Goal: Find specific page/section: Find specific page/section

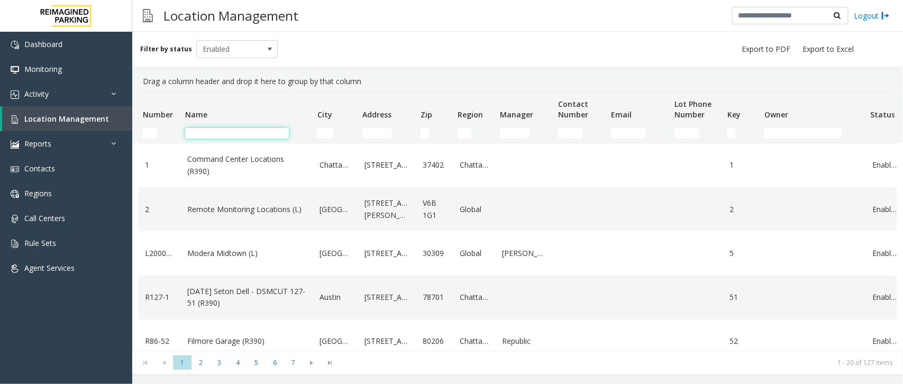
click at [239, 130] on input "Name Filter" at bounding box center [237, 133] width 104 height 11
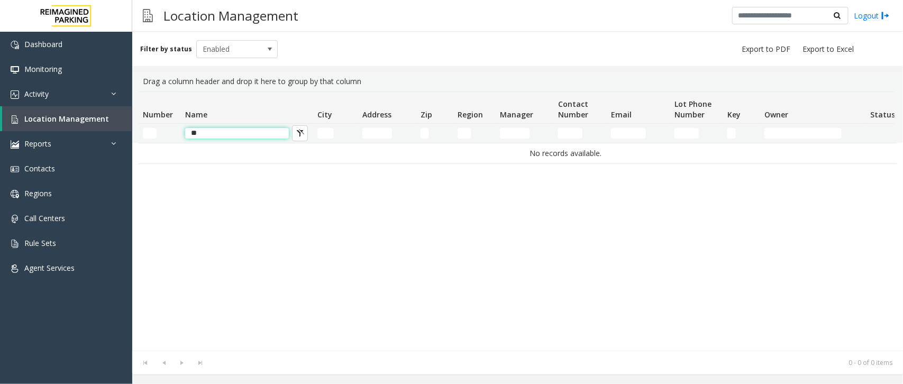
type input "*"
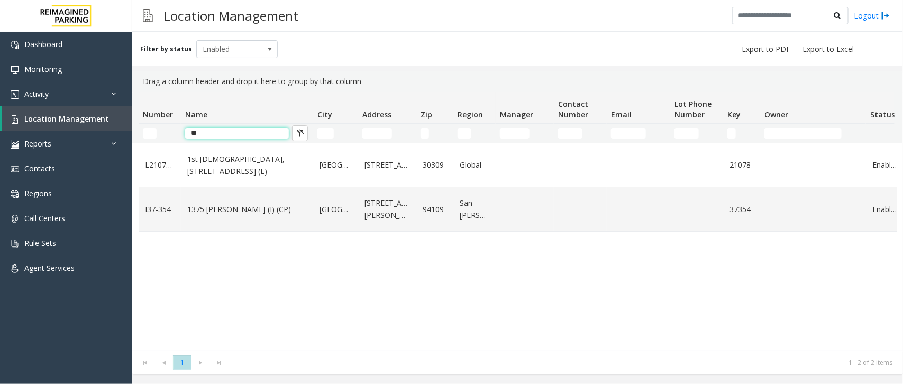
type input "*"
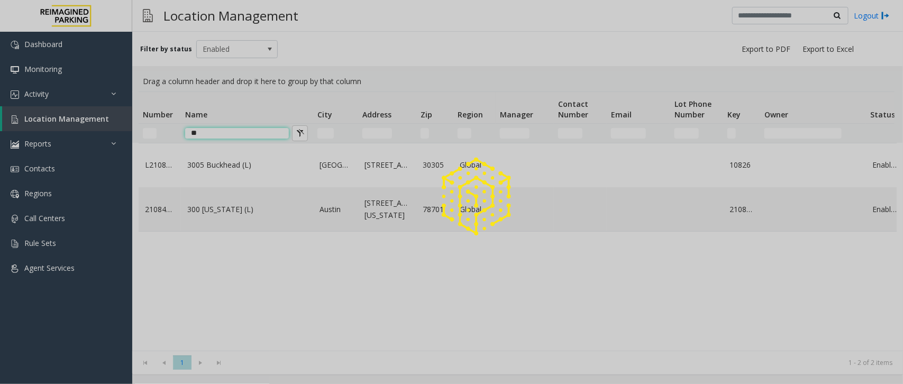
type input "*"
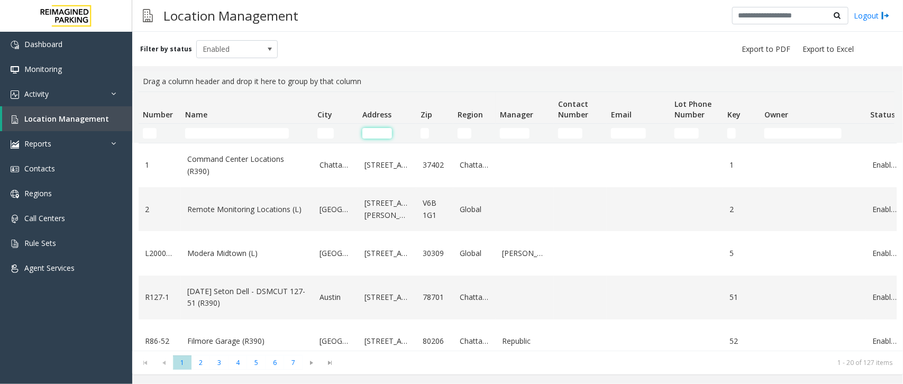
click at [369, 136] on input "Address Filter" at bounding box center [377, 133] width 30 height 11
click at [374, 128] on input "Address Filter" at bounding box center [377, 133] width 30 height 11
click at [370, 134] on input "Address Filter" at bounding box center [377, 133] width 30 height 11
click at [255, 134] on input "Name Filter" at bounding box center [237, 133] width 104 height 11
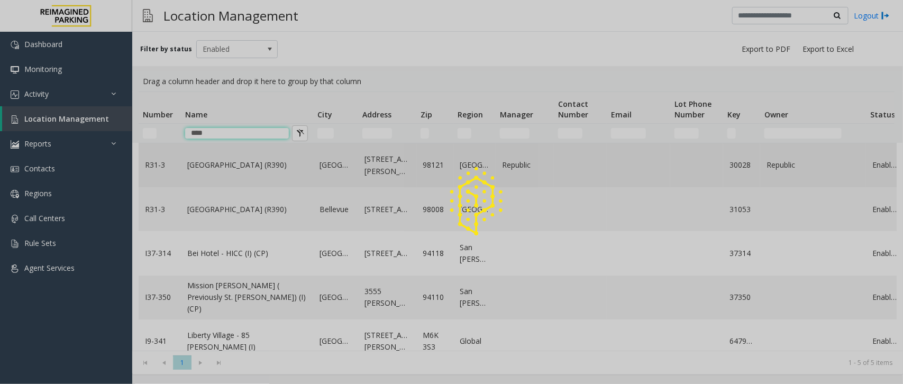
type input "****"
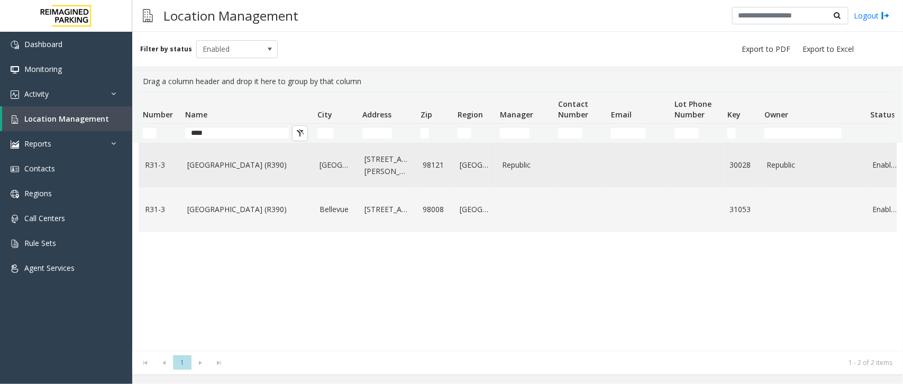
click at [223, 168] on link "[GEOGRAPHIC_DATA] (R390)" at bounding box center [247, 165] width 120 height 12
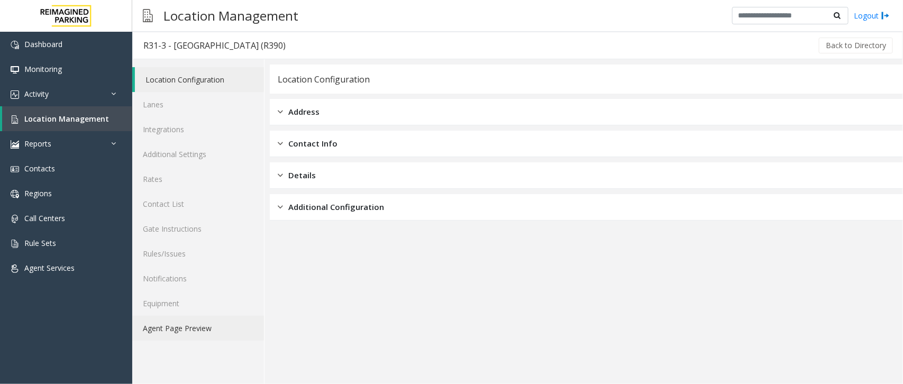
click at [184, 319] on link "Agent Page Preview" at bounding box center [198, 328] width 132 height 25
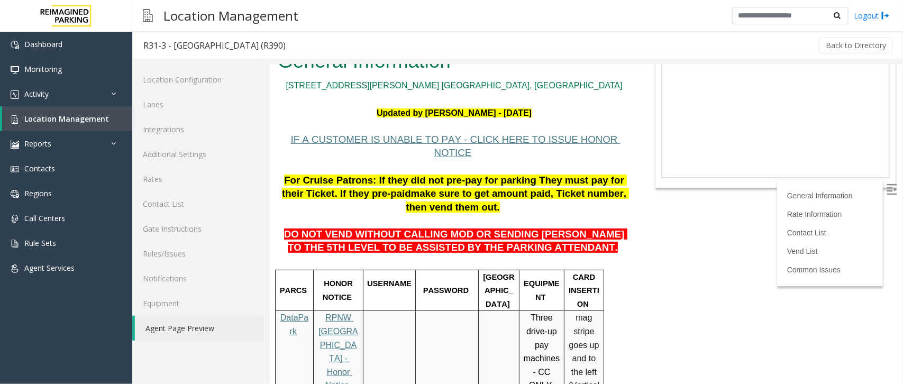
scroll to position [132, 0]
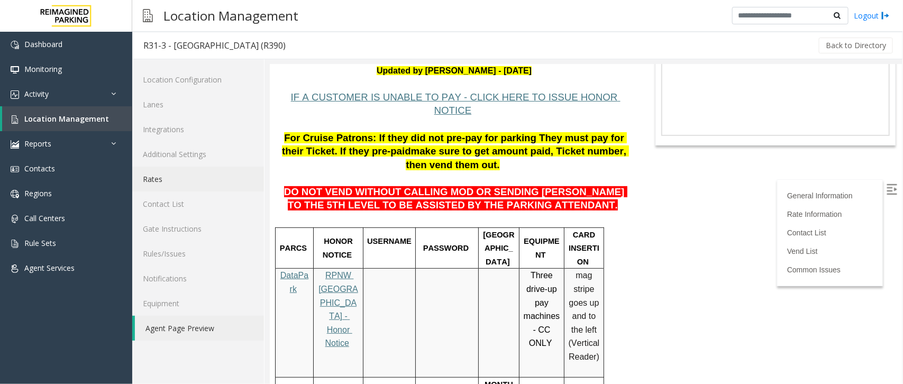
click at [171, 176] on link "Rates" at bounding box center [198, 179] width 132 height 25
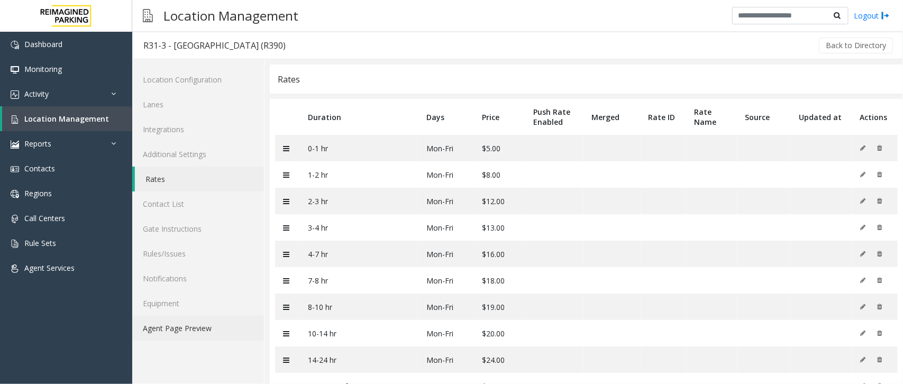
click at [199, 323] on link "Agent Page Preview" at bounding box center [198, 328] width 132 height 25
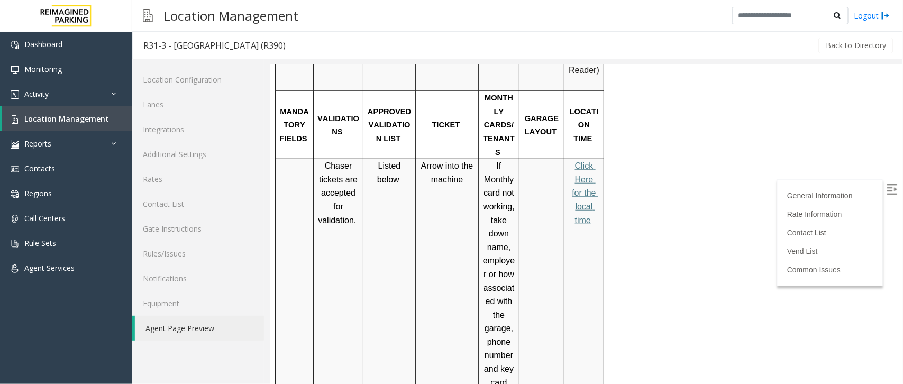
scroll to position [397, 0]
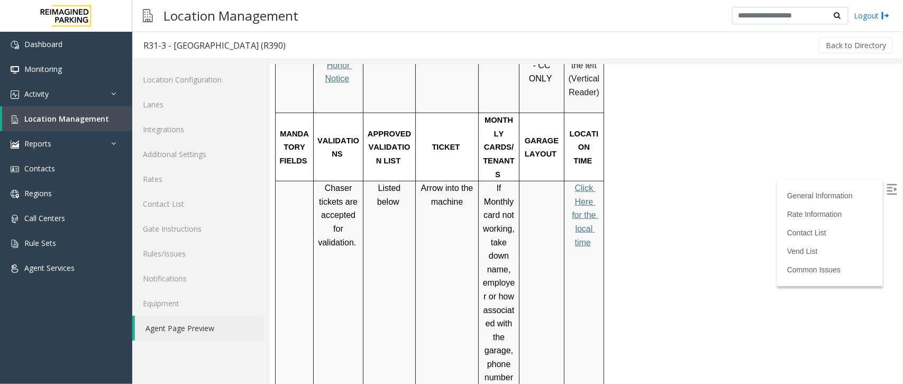
click at [586, 183] on span "Click Here for the local time" at bounding box center [584, 214] width 26 height 63
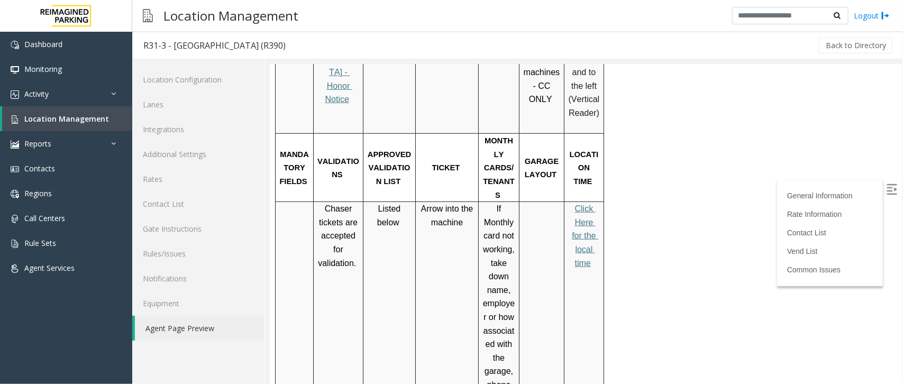
scroll to position [0, 0]
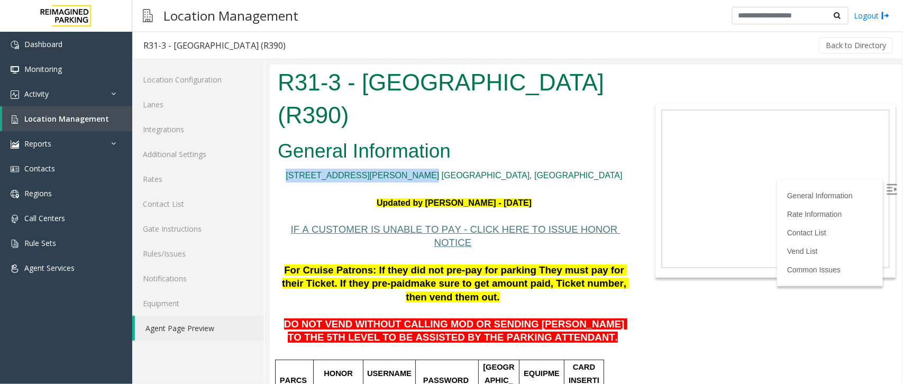
drag, startPoint x: 514, startPoint y: 172, endPoint x: 392, endPoint y: 178, distance: 121.2
click at [392, 178] on p "[STREET_ADDRESS][PERSON_NAME] [GEOGRAPHIC_DATA], [GEOGRAPHIC_DATA]" at bounding box center [453, 175] width 353 height 14
copy link "[STREET_ADDRESS][PERSON_NAME] [GEOGRAPHIC_DATA], [GEOGRAPHIC_DATA]"
click at [170, 176] on link "Rates" at bounding box center [198, 179] width 132 height 25
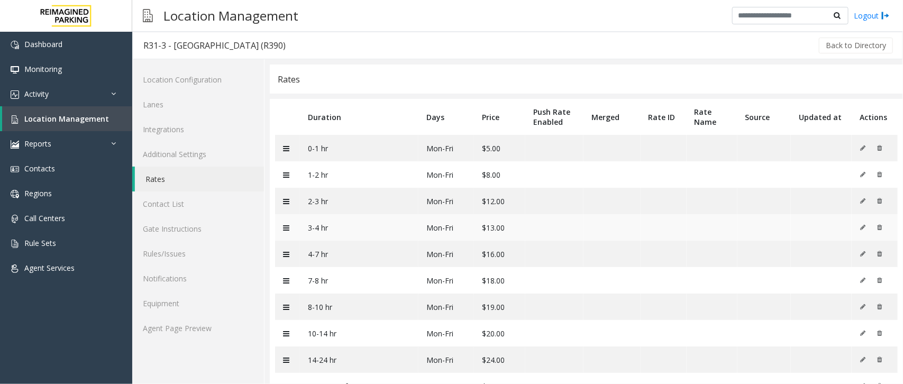
scroll to position [66, 0]
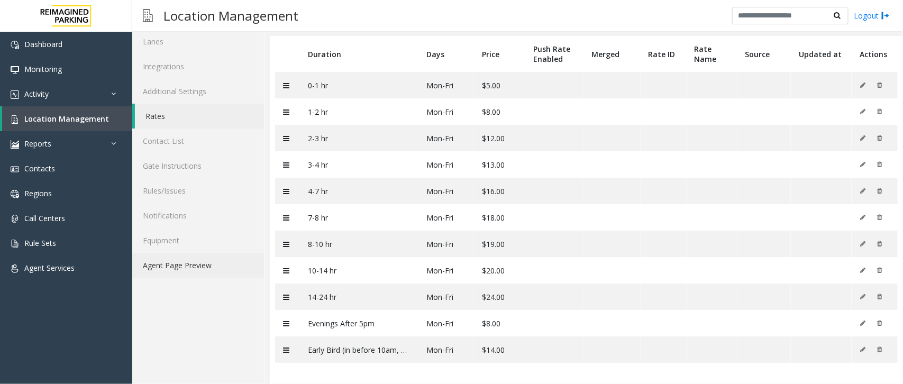
click at [209, 264] on link "Agent Page Preview" at bounding box center [198, 265] width 132 height 25
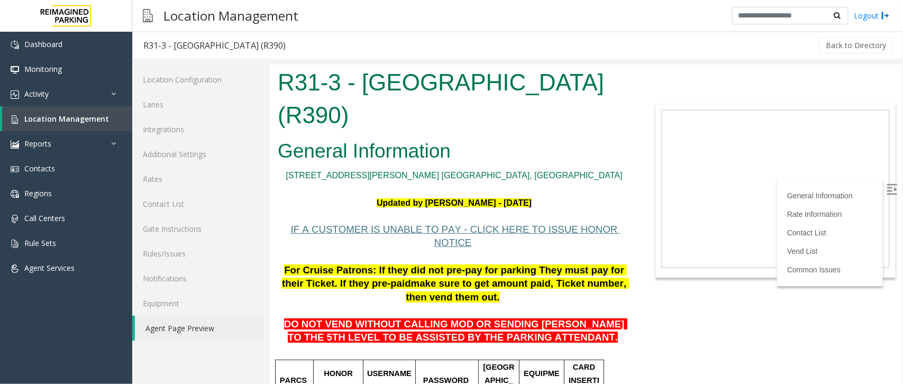
click at [390, 231] on span "IF A CUSTOMER IS UNABLE TO PAY - CLICK HERE TO ISSUE HONOR NOTICE" at bounding box center [454, 235] width 329 height 25
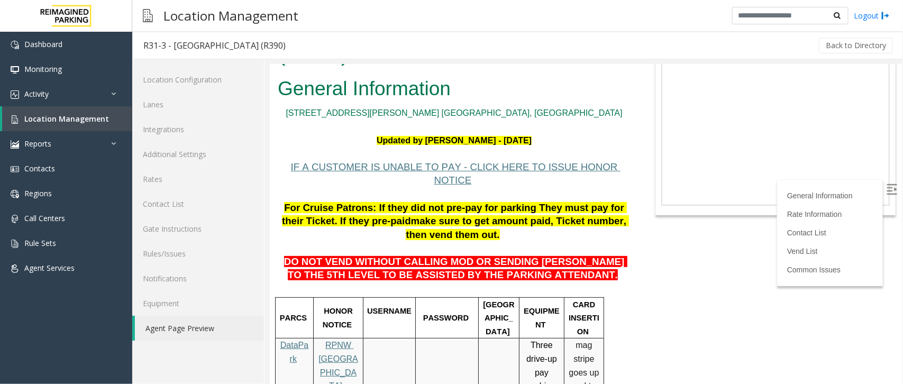
scroll to position [198, 0]
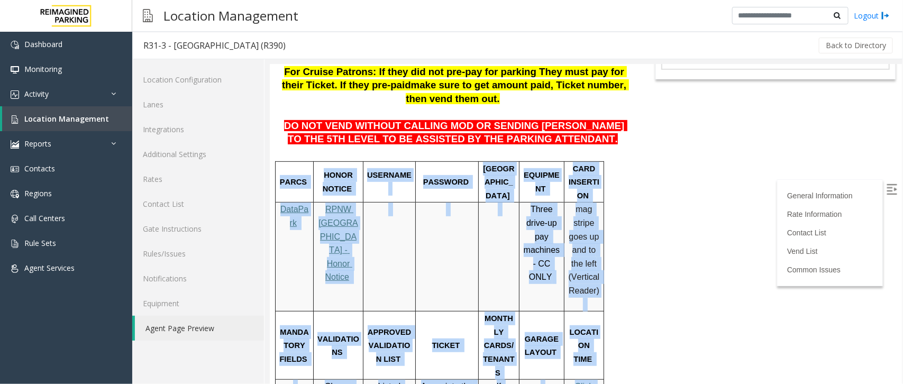
drag, startPoint x: 587, startPoint y: 347, endPoint x: 629, endPoint y: 290, distance: 70.7
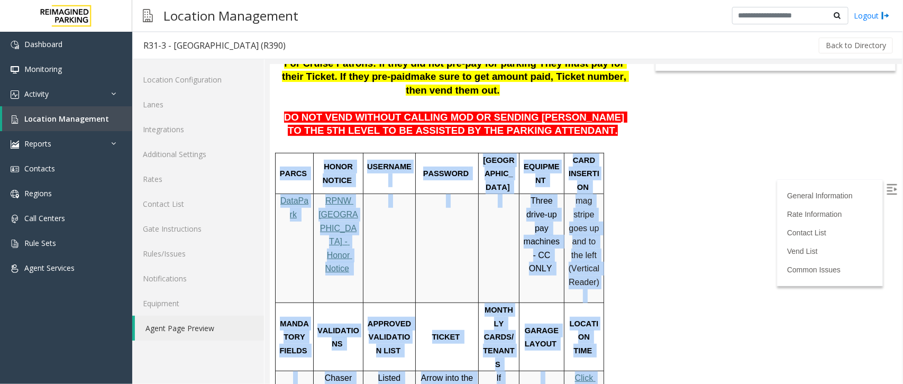
scroll to position [331, 0]
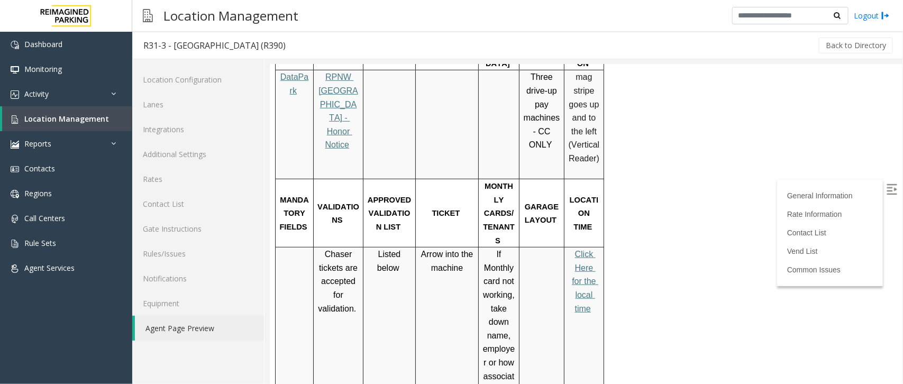
click at [582, 249] on span "Click Here for the local time" at bounding box center [584, 280] width 26 height 63
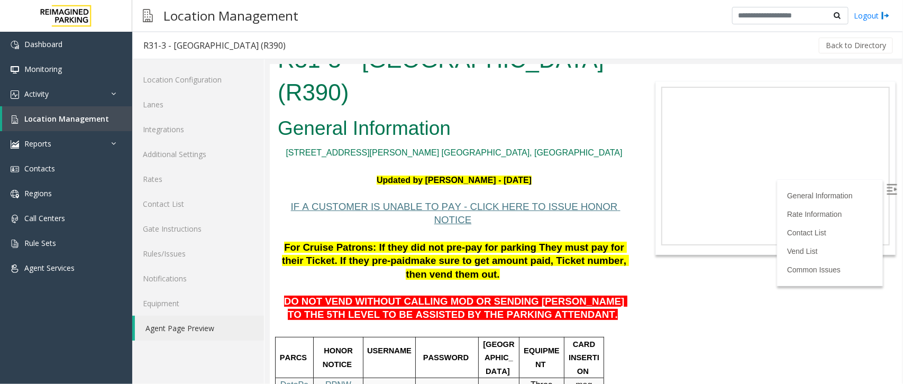
scroll to position [0, 0]
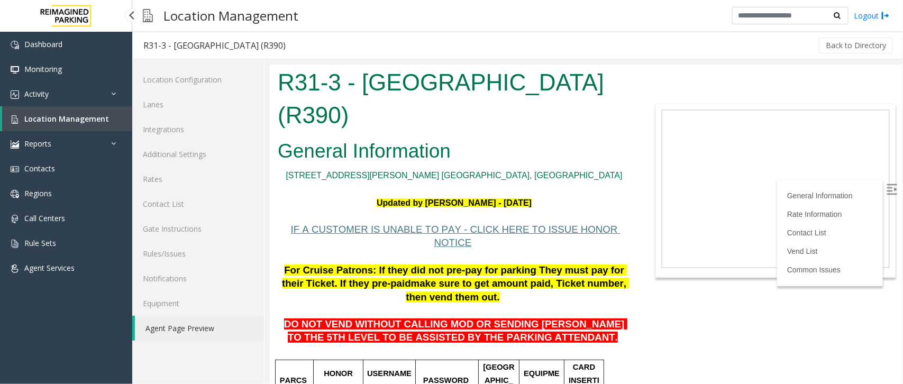
click at [86, 114] on span "Location Management" at bounding box center [66, 119] width 85 height 10
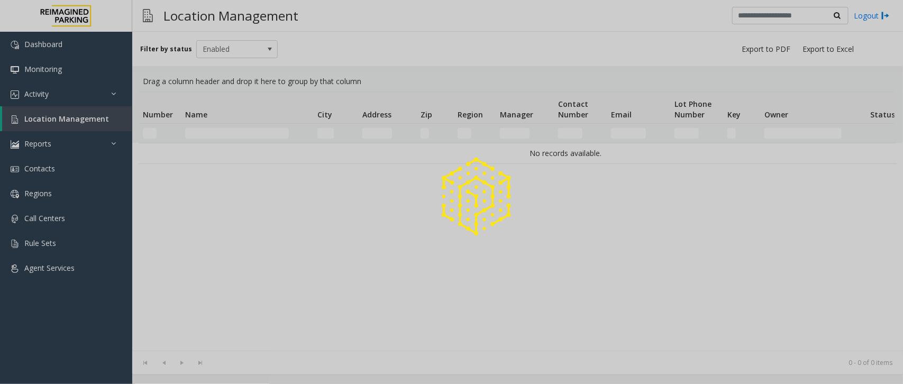
click at [221, 130] on div at bounding box center [451, 192] width 903 height 384
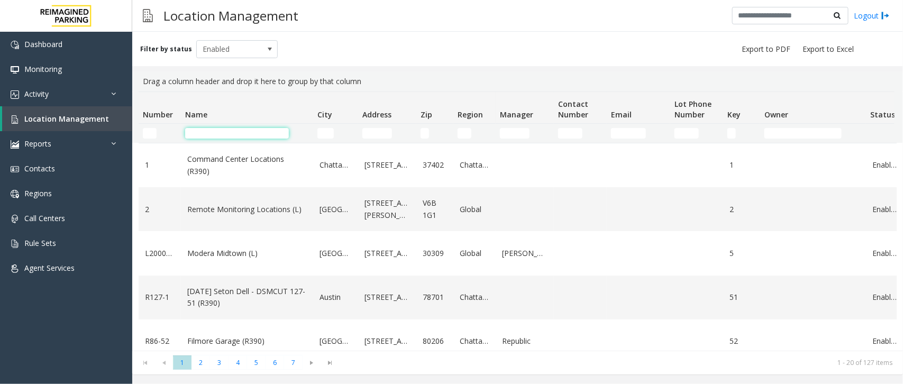
click at [215, 136] on input "Name Filter" at bounding box center [237, 133] width 104 height 11
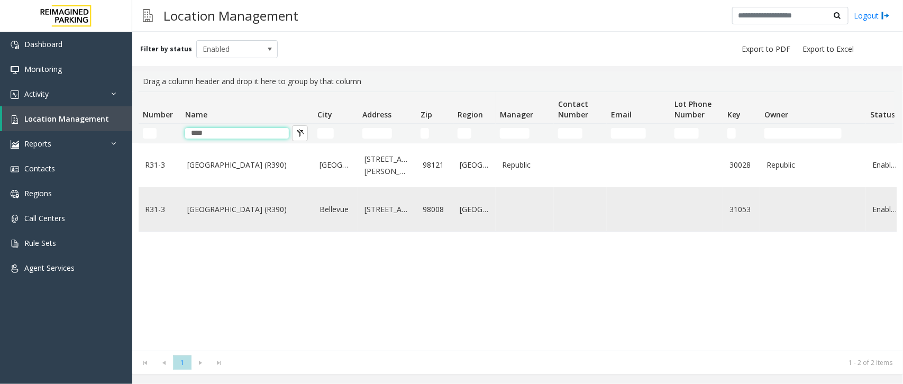
type input "****"
click at [192, 213] on link "[GEOGRAPHIC_DATA] (R390)" at bounding box center [247, 210] width 120 height 12
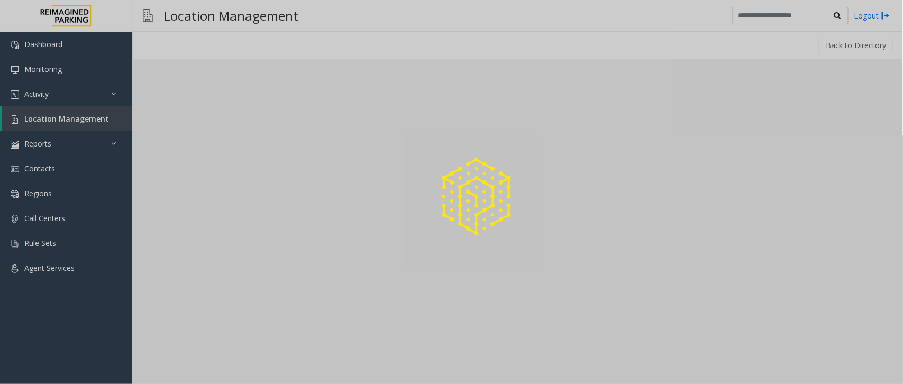
click at [192, 213] on div at bounding box center [451, 192] width 903 height 384
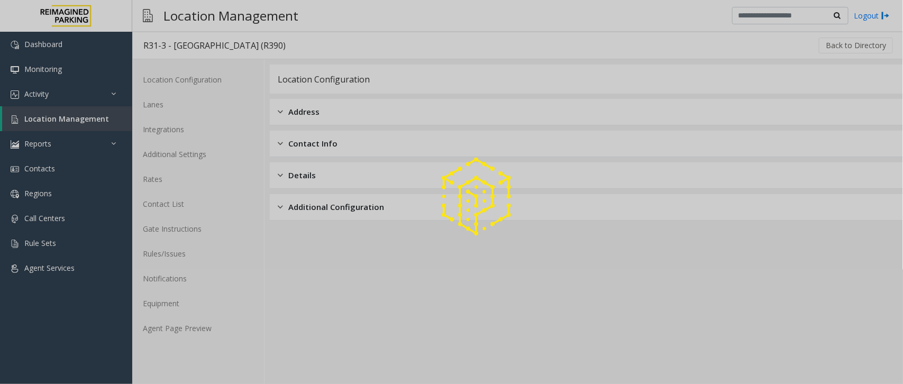
click at [85, 121] on div at bounding box center [451, 192] width 903 height 384
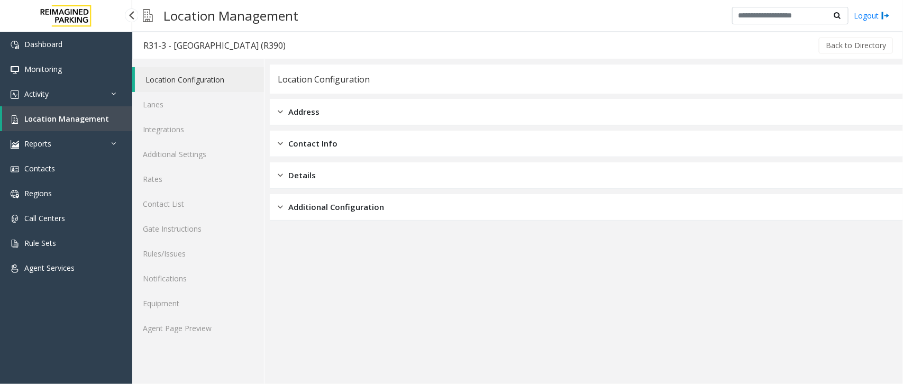
click at [70, 115] on span "Location Management" at bounding box center [66, 119] width 85 height 10
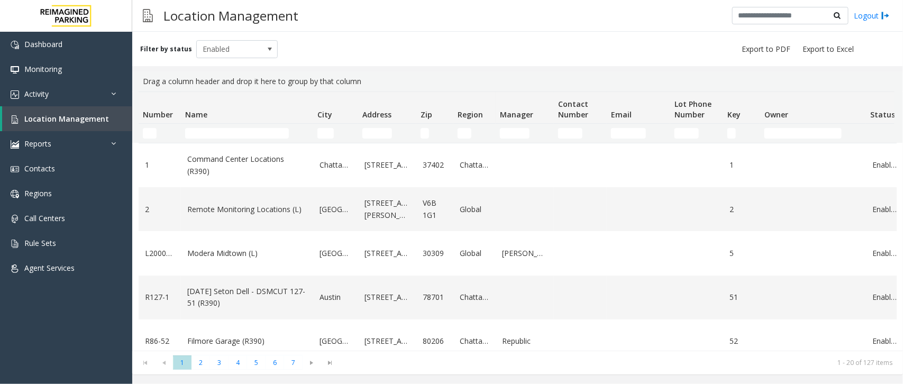
click at [223, 127] on td "Name Filter" at bounding box center [247, 133] width 132 height 19
click at [218, 135] on input "Name Filter" at bounding box center [237, 133] width 104 height 11
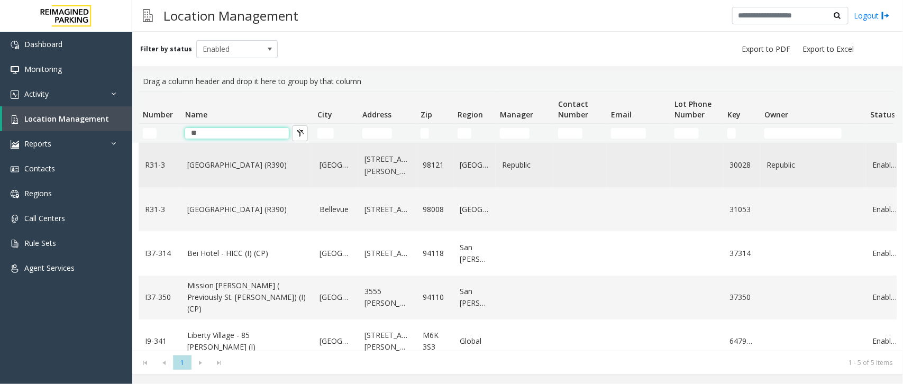
type input "**"
click at [214, 173] on td "[GEOGRAPHIC_DATA] (R390)" at bounding box center [247, 165] width 132 height 44
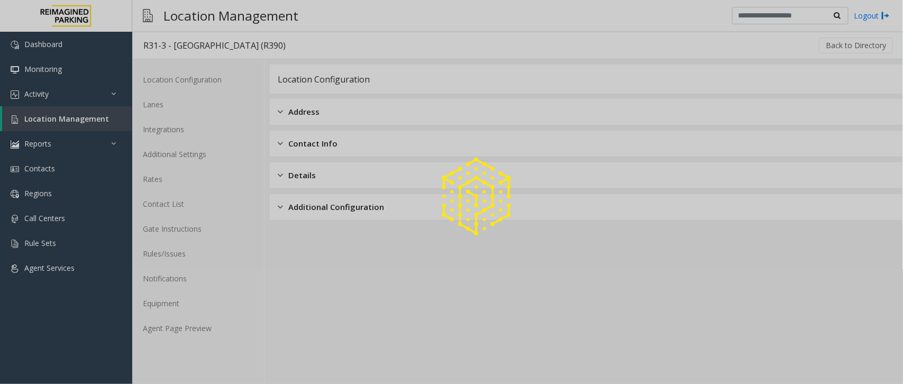
click at [181, 326] on div at bounding box center [451, 192] width 903 height 384
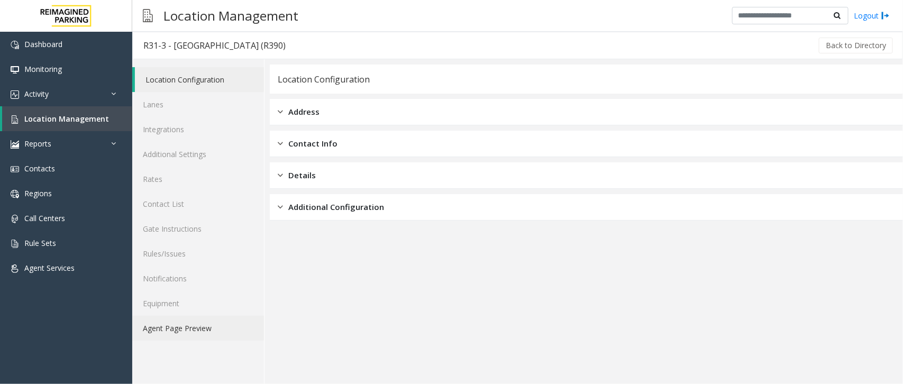
click at [199, 329] on link "Agent Page Preview" at bounding box center [198, 328] width 132 height 25
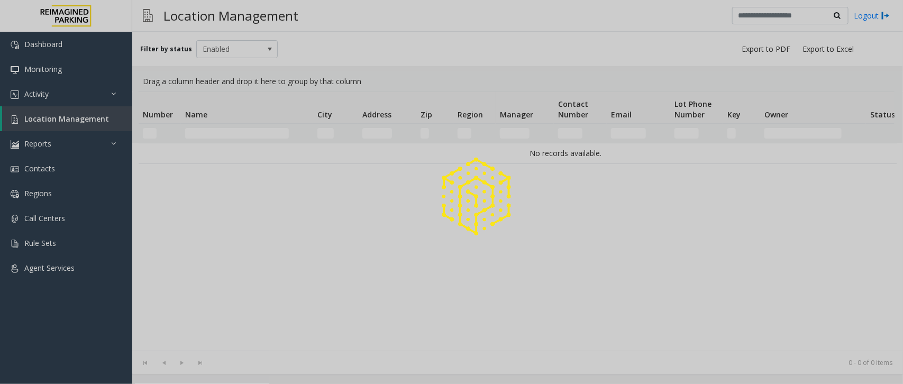
click at [250, 131] on div at bounding box center [451, 192] width 903 height 384
click at [249, 131] on div at bounding box center [451, 192] width 903 height 384
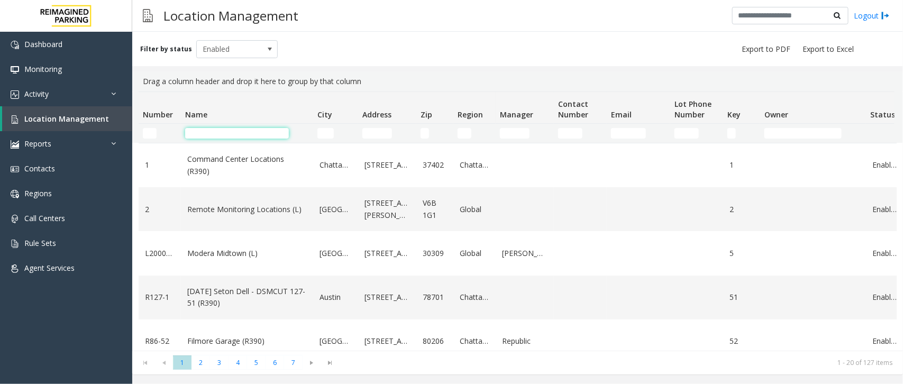
click at [246, 132] on input "Name Filter" at bounding box center [237, 133] width 104 height 11
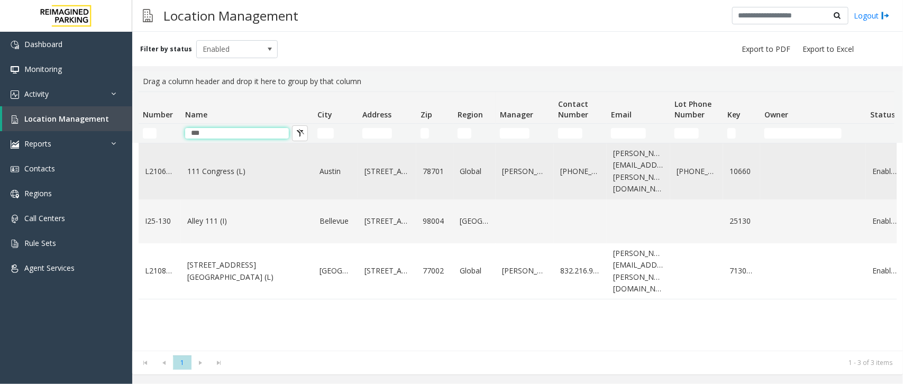
type input "***"
click at [188, 172] on td "111 Congress (L)" at bounding box center [247, 171] width 132 height 56
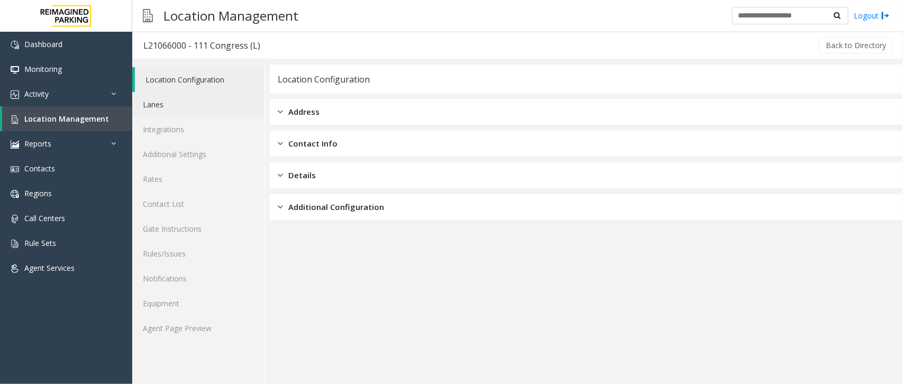
click at [149, 112] on link "Lanes" at bounding box center [198, 104] width 132 height 25
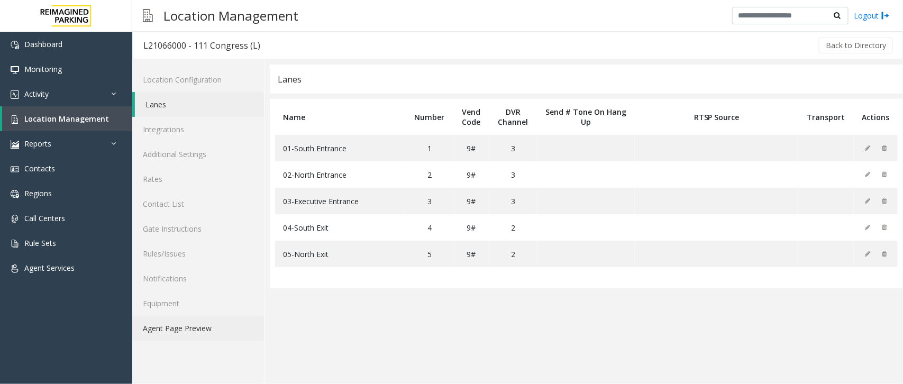
click at [179, 316] on link "Agent Page Preview" at bounding box center [198, 328] width 132 height 25
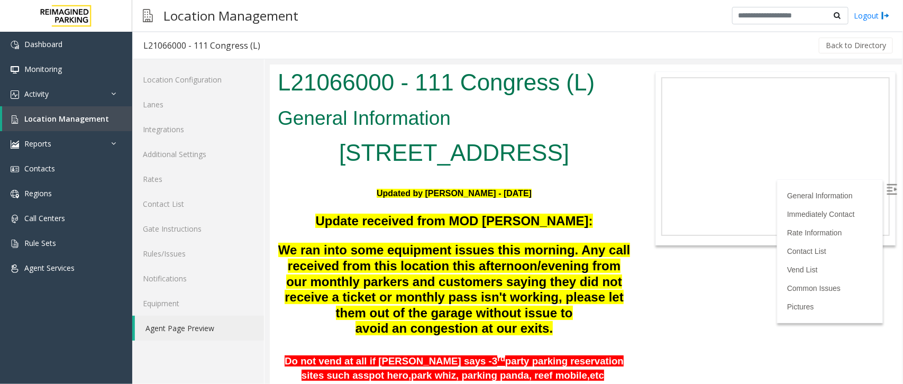
drag, startPoint x: 894, startPoint y: 89, endPoint x: 1040, endPoint y: 123, distance: 150.0
click at [180, 327] on link "Agent Page Preview" at bounding box center [199, 328] width 129 height 25
drag, startPoint x: 610, startPoint y: 152, endPoint x: 538, endPoint y: 142, distance: 73.1
click at [269, 78] on html "L21066000 - 111 Congress (L) General Information 111 Congress Plaza Austin, TX …" at bounding box center [585, 223] width 632 height 319
click at [617, 177] on p at bounding box center [453, 179] width 353 height 14
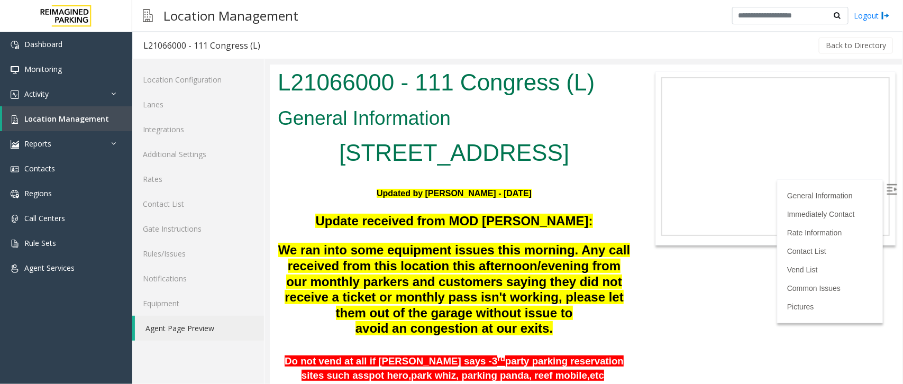
drag, startPoint x: 615, startPoint y: 158, endPoint x: 279, endPoint y: 84, distance: 343.9
click at [279, 84] on body "L21066000 - 111 Congress (L) General Information 111 Congress Plaza Austin, TX …" at bounding box center [585, 223] width 632 height 319
click at [622, 174] on p at bounding box center [453, 179] width 353 height 14
